Goal: Transaction & Acquisition: Purchase product/service

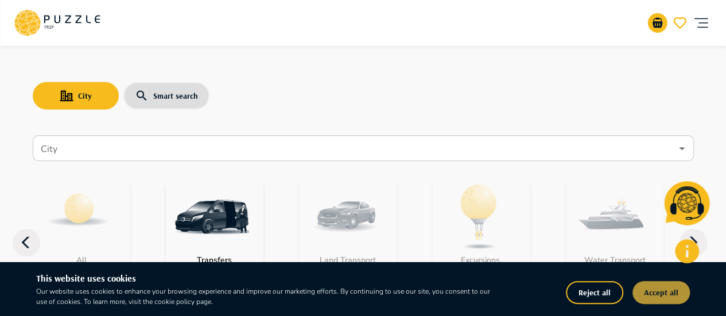
click at [656, 291] on button "Accept all" at bounding box center [661, 292] width 57 height 23
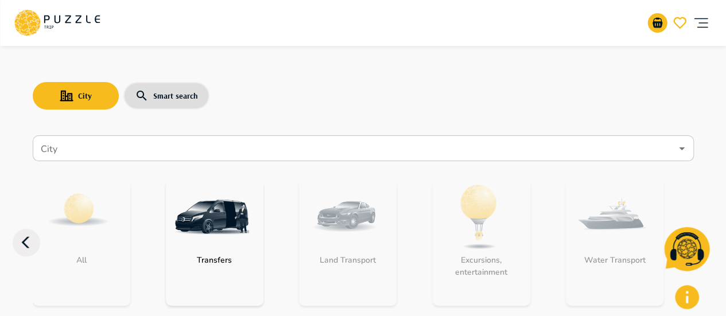
click at [583, 80] on div "City Smart search" at bounding box center [363, 95] width 661 height 33
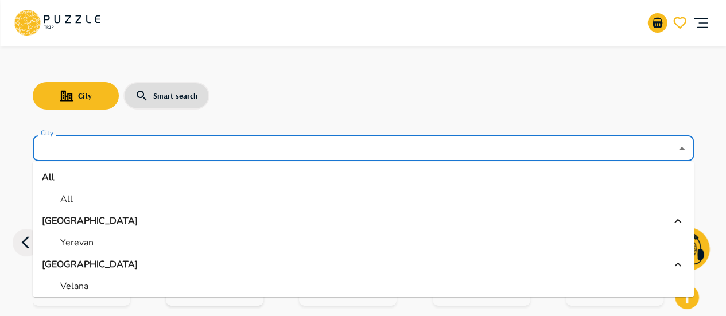
click at [148, 150] on input "City" at bounding box center [354, 149] width 633 height 22
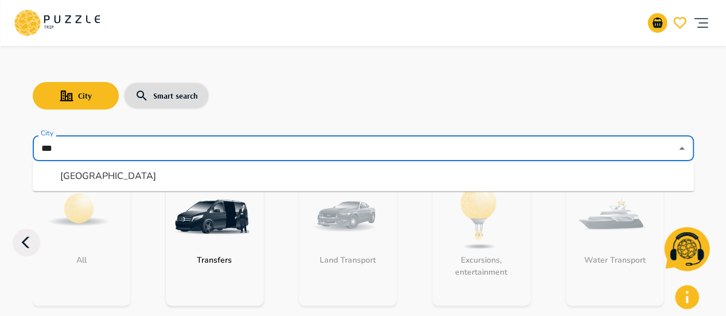
click at [152, 172] on li "Abu Dhabi" at bounding box center [363, 176] width 661 height 21
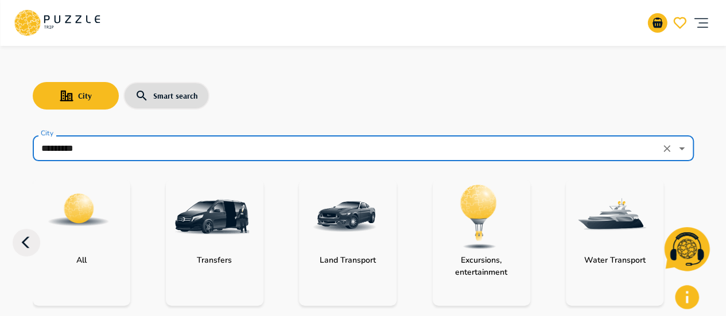
click at [189, 151] on input "*********" at bounding box center [347, 149] width 618 height 22
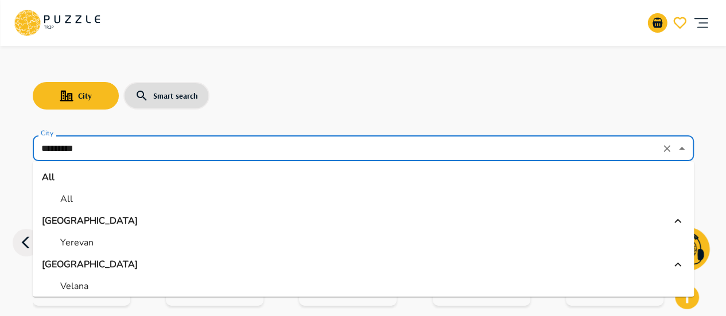
scroll to position [349, 0]
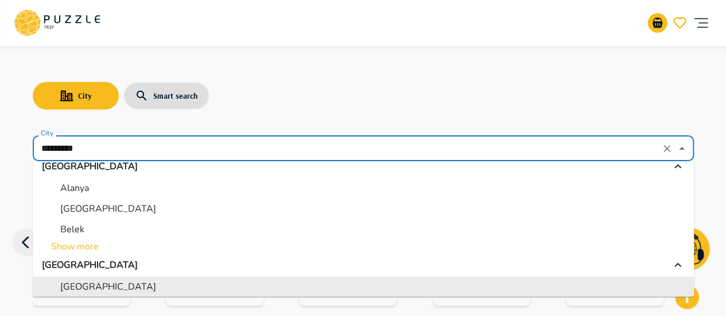
click at [172, 287] on li "Abu Dhabi" at bounding box center [363, 287] width 661 height 21
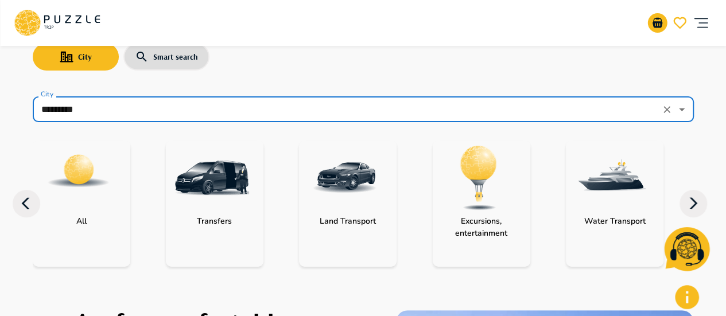
scroll to position [57, 0]
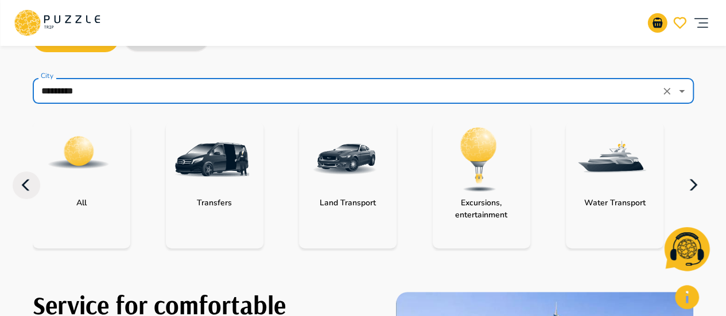
type input "*********"
click at [695, 194] on icon "button" at bounding box center [694, 186] width 28 height 28
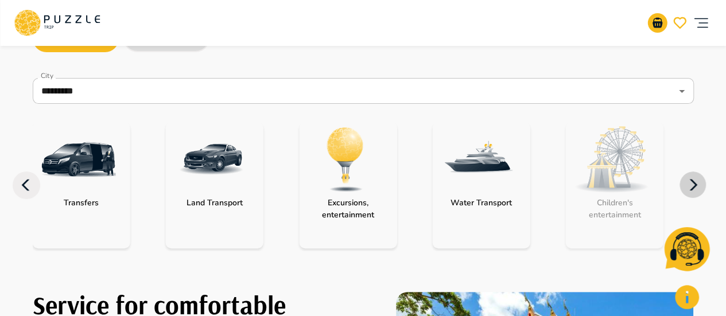
click at [695, 194] on icon "button" at bounding box center [694, 186] width 28 height 28
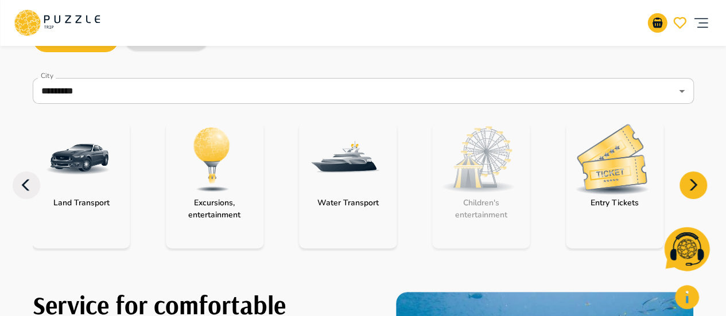
click at [627, 196] on div "category-entry_tickets" at bounding box center [612, 159] width 92 height 75
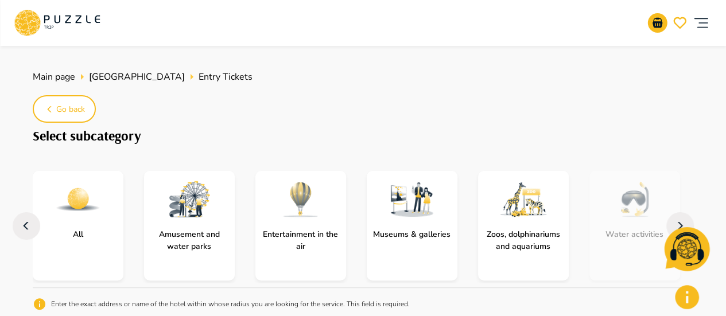
scroll to position [115, 0]
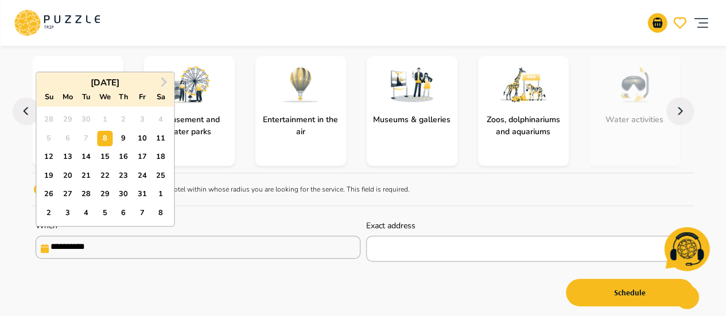
click at [168, 249] on input "**********" at bounding box center [198, 247] width 325 height 23
click at [162, 83] on span "Next Month" at bounding box center [162, 81] width 0 height 13
click at [88, 154] on div "11" at bounding box center [87, 157] width 16 height 16
type input "**********"
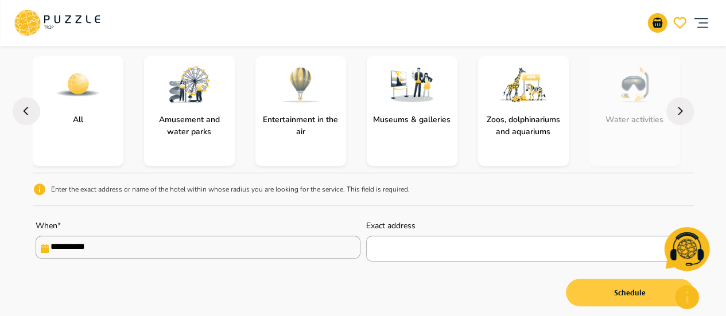
click at [622, 297] on button "Schedule" at bounding box center [630, 293] width 128 height 28
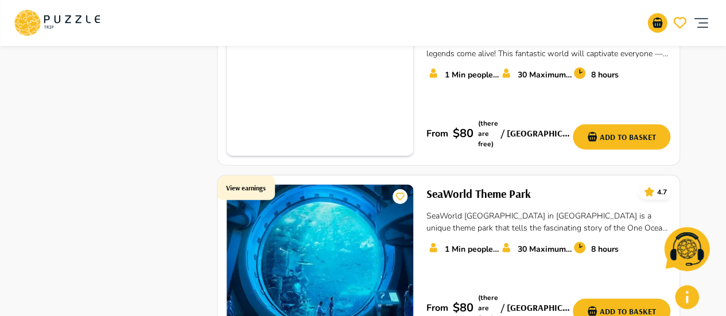
scroll to position [1321, 0]
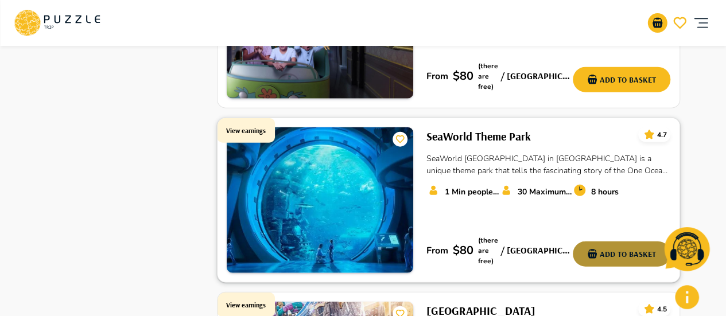
click at [626, 242] on button "Add to basket" at bounding box center [622, 254] width 98 height 25
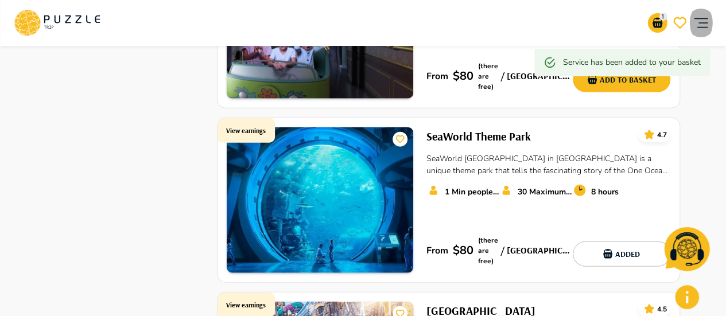
click at [702, 26] on icon "account of current user" at bounding box center [701, 22] width 23 height 23
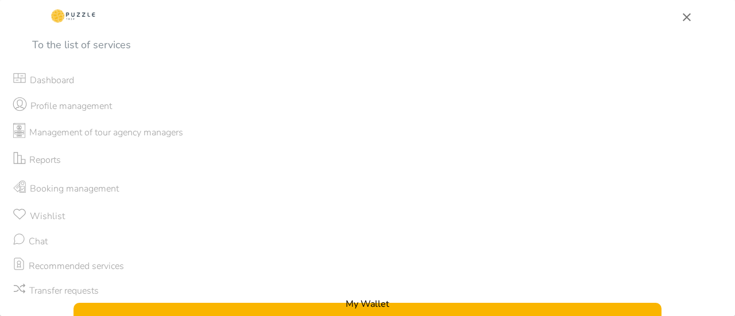
click at [63, 85] on p "Dashboard" at bounding box center [52, 80] width 44 height 14
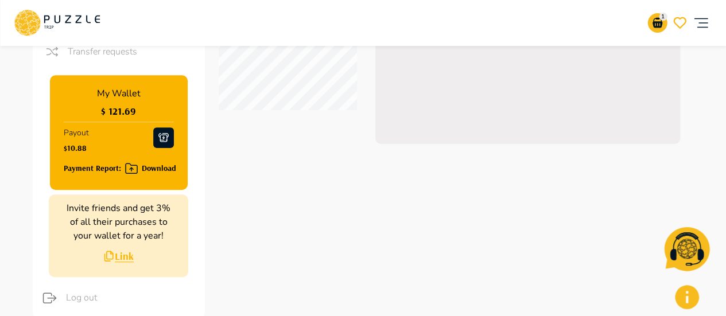
scroll to position [230, 0]
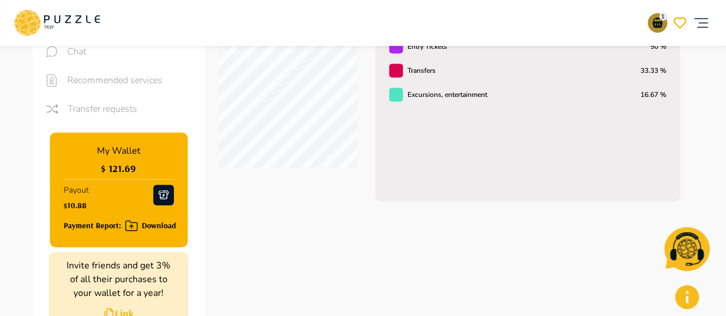
click at [652, 20] on icon "go-to-basket-submit-button" at bounding box center [658, 23] width 14 height 14
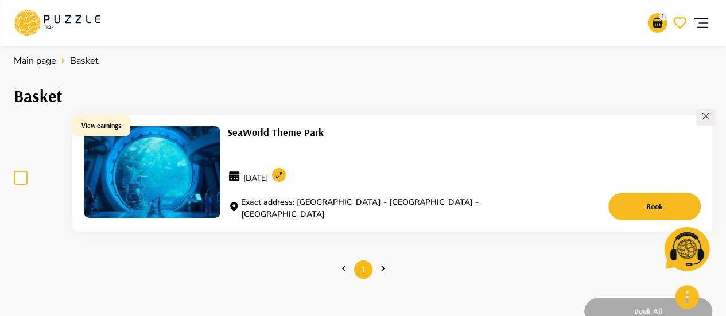
click at [187, 171] on img at bounding box center [152, 172] width 137 height 92
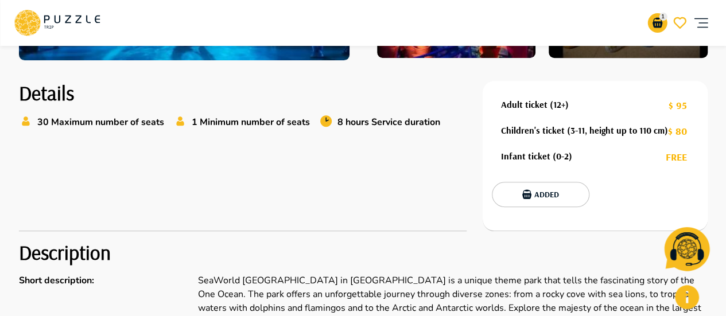
scroll to position [287, 0]
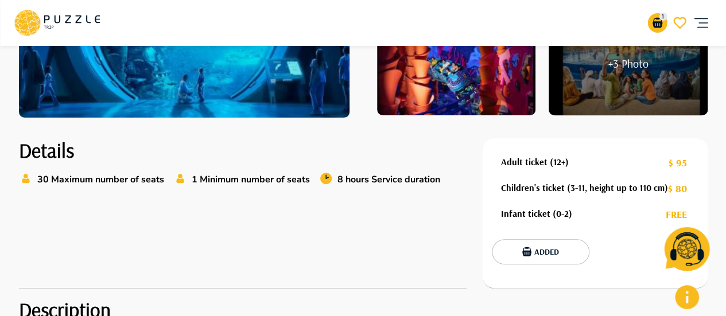
click at [542, 254] on button "Added" at bounding box center [541, 251] width 98 height 25
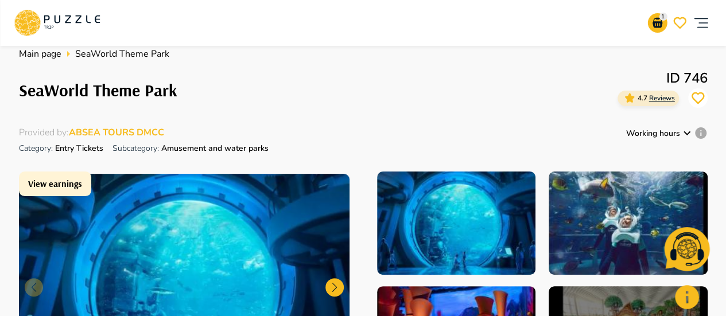
scroll to position [0, 0]
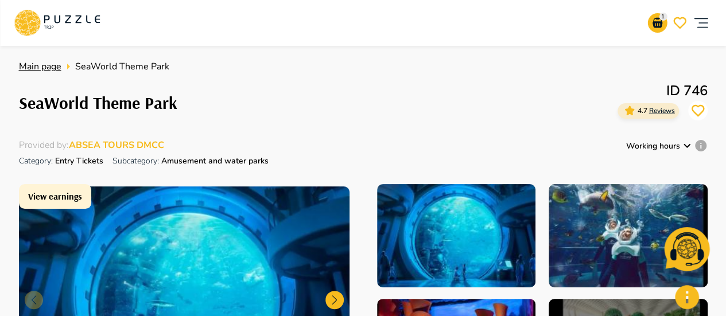
click at [42, 67] on span "Main page" at bounding box center [40, 66] width 42 height 13
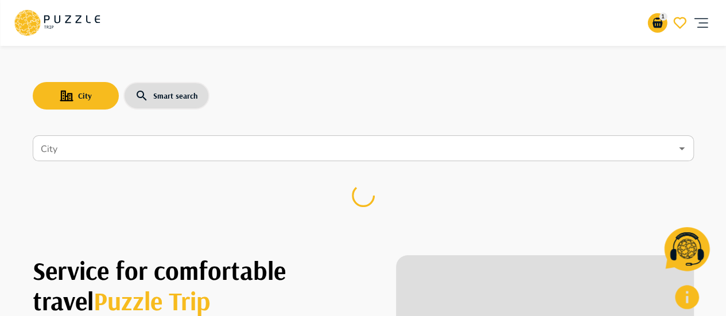
click at [105, 152] on input "City" at bounding box center [354, 149] width 633 height 22
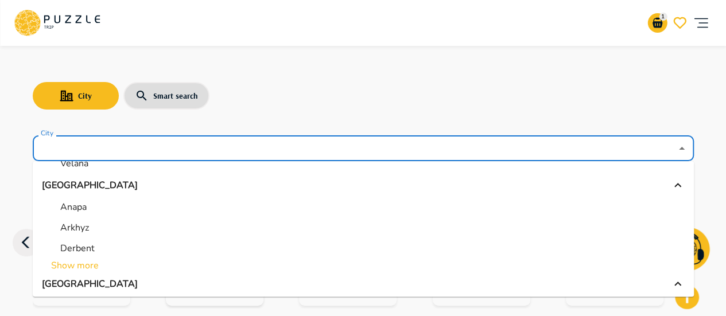
scroll to position [172, 0]
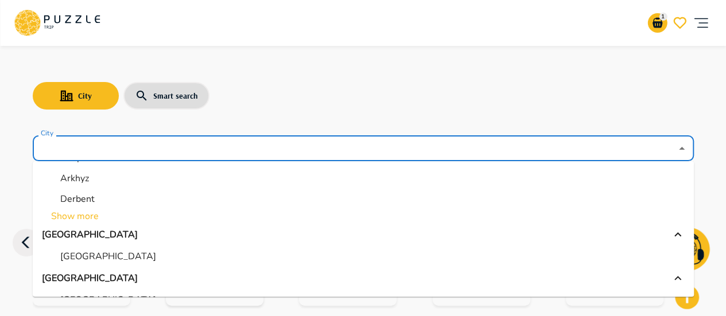
click at [110, 146] on input "City" at bounding box center [354, 149] width 633 height 22
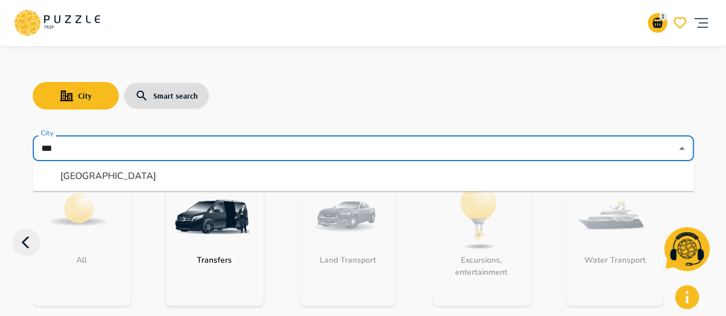
click at [106, 178] on li "Abu Dhabi" at bounding box center [363, 176] width 661 height 21
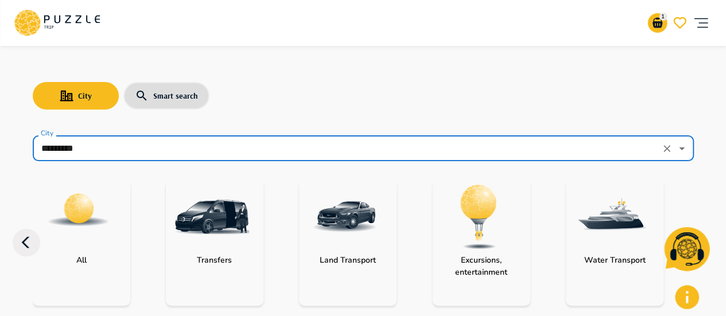
scroll to position [115, 0]
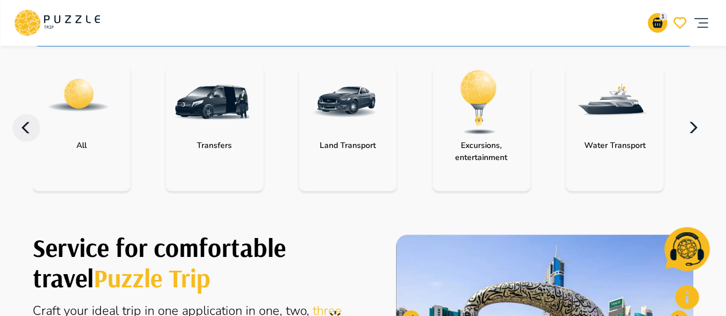
type input "*********"
click at [688, 131] on icon "button" at bounding box center [694, 128] width 28 height 28
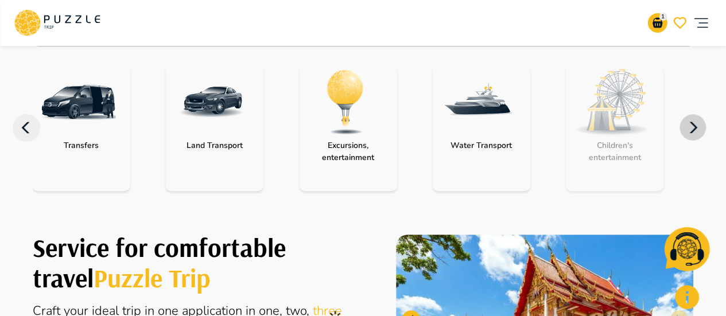
click at [688, 131] on icon "button" at bounding box center [694, 128] width 28 height 28
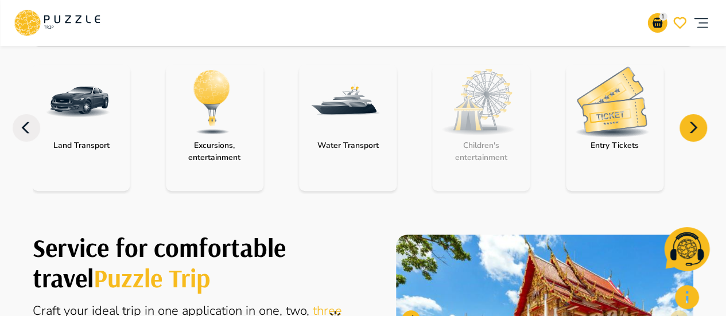
click at [613, 147] on p "Entry Tickets" at bounding box center [615, 146] width 60 height 12
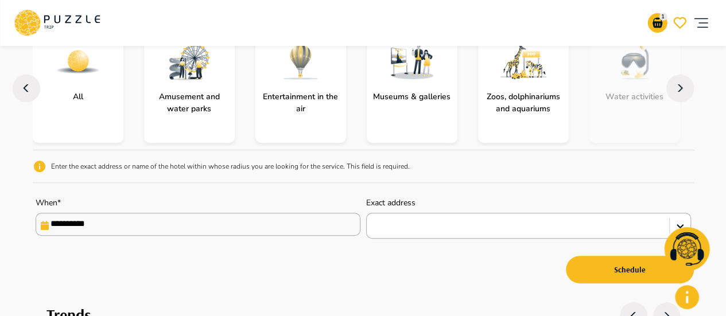
scroll to position [172, 0]
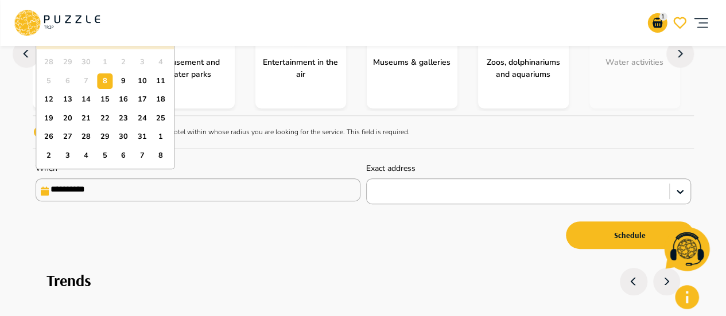
click at [304, 196] on input "**********" at bounding box center [198, 190] width 325 height 23
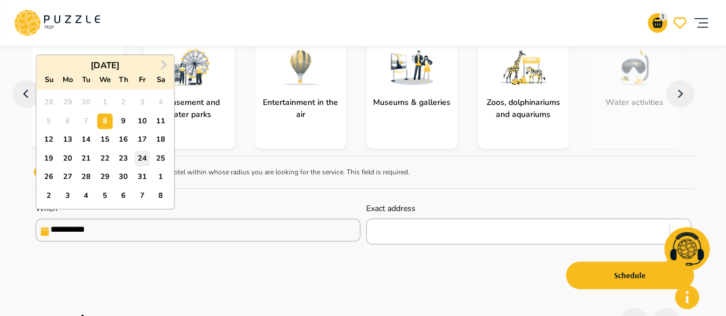
scroll to position [115, 0]
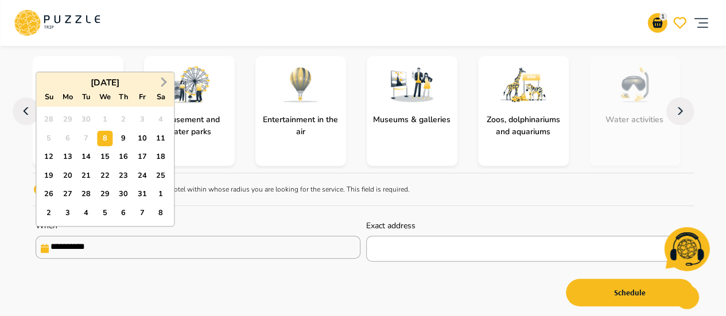
click at [165, 79] on button "Next Month" at bounding box center [163, 82] width 18 height 18
click at [87, 158] on div "11" at bounding box center [87, 157] width 16 height 16
type input "**********"
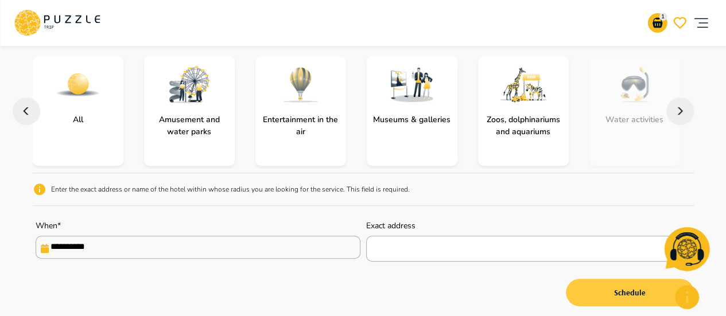
click at [630, 296] on button "Schedule" at bounding box center [630, 293] width 128 height 28
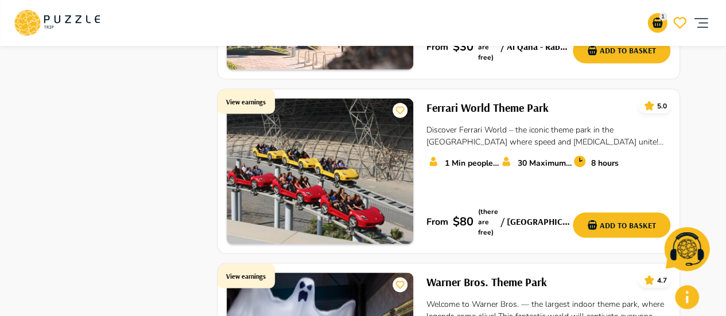
scroll to position [919, 0]
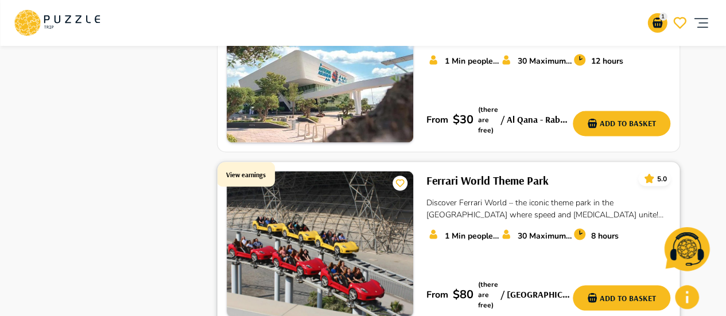
click at [535, 196] on p "Discover Ferrari World – the iconic theme park in the [GEOGRAPHIC_DATA] where s…" at bounding box center [549, 208] width 244 height 24
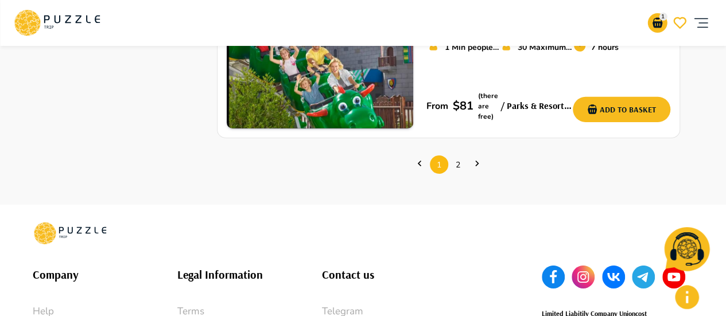
scroll to position [1837, 0]
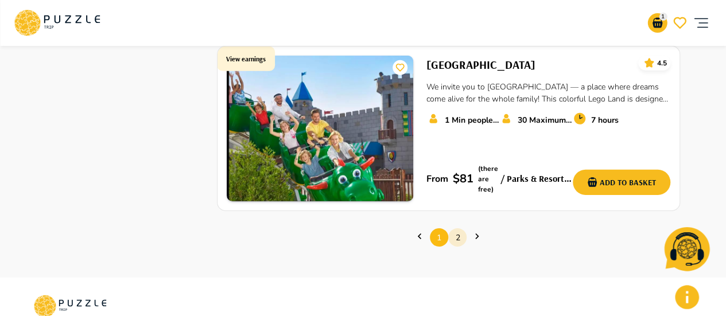
click at [459, 229] on link "2" at bounding box center [457, 238] width 18 height 18
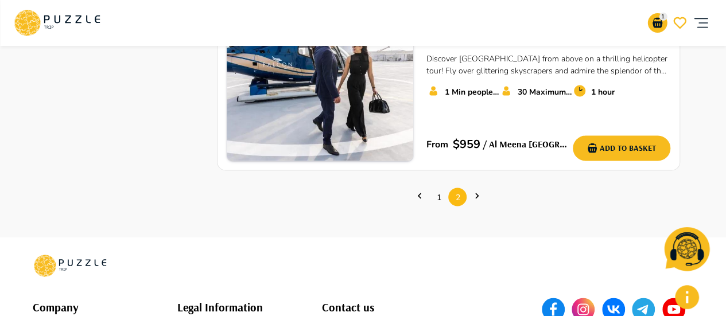
scroll to position [1045, 0]
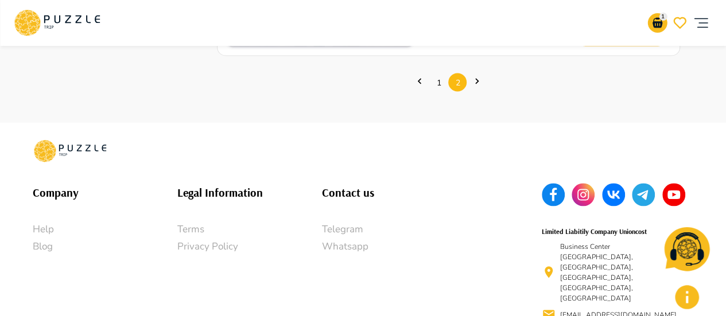
click at [238, 169] on div "Company Help Blog Legal Information Terms Privacy Policy Contact us Telegram Wh…" at bounding box center [267, 262] width 496 height 187
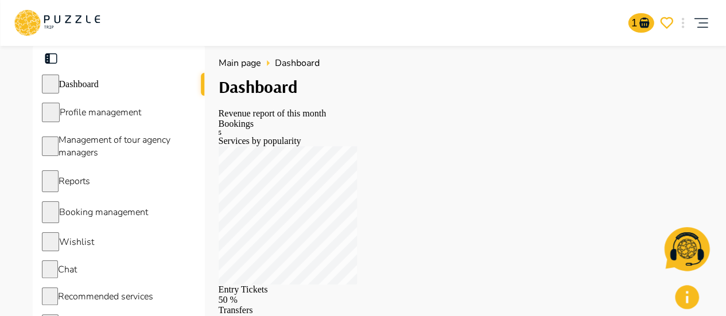
click at [27, 22] on icon at bounding box center [22, 21] width 10 height 8
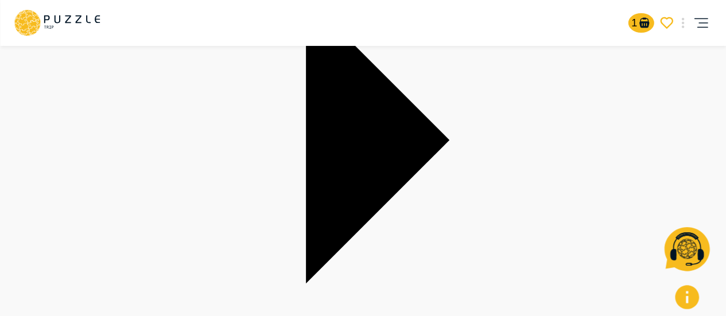
scroll to position [345, 0]
